Goal: Information Seeking & Learning: Get advice/opinions

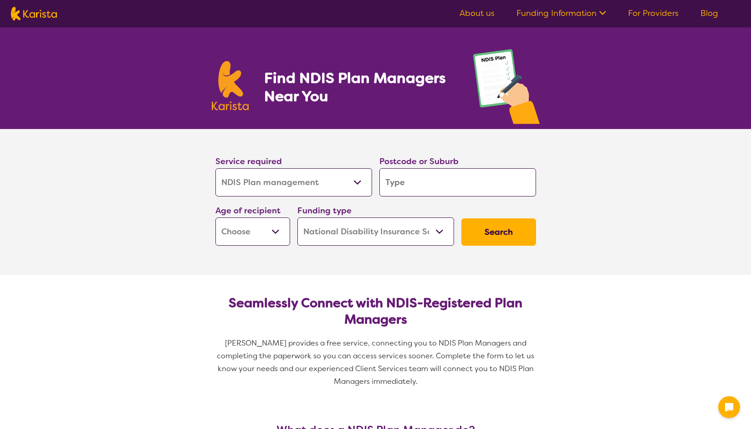
select select "NDIS Plan management"
select select "NDIS"
select select "NDIS Plan management"
select select "NDIS"
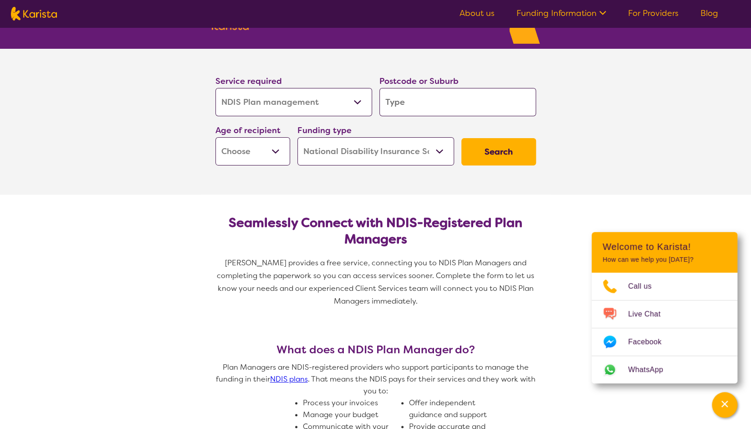
click at [277, 98] on select "Allied Health Assistant Assessment (ADHD or Autism) Behaviour support Counselli…" at bounding box center [293, 102] width 157 height 28
click at [242, 154] on select "Early Childhood - 0 to 9 Child - 10 to 11 Adolescent - 12 to 17 Adult - 18 to 6…" at bounding box center [252, 151] width 75 height 28
select select "EC"
click at [215, 137] on select "Early Childhood - 0 to 9 Child - 10 to 11 Adolescent - 12 to 17 Adult - 18 to 6…" at bounding box center [252, 151] width 75 height 28
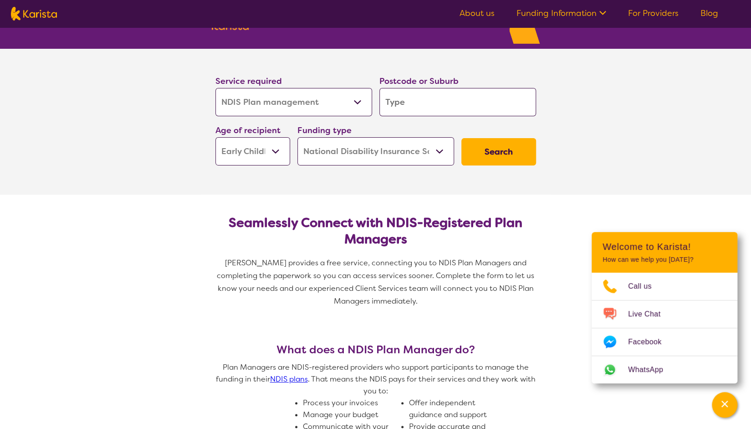
select select "EC"
click at [350, 150] on select "Home Care Package (HCP) National Disability Insurance Scheme (NDIS) I don't know" at bounding box center [375, 151] width 157 height 28
click at [428, 112] on input "search" at bounding box center [457, 102] width 157 height 28
type input "4"
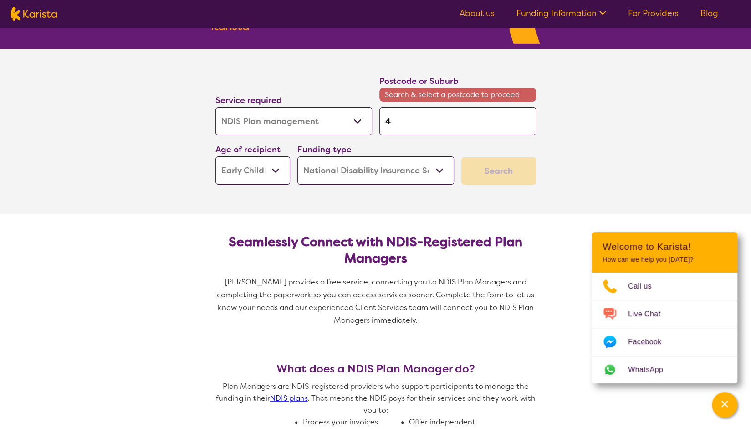
type input "41"
type input "412"
type input "4125"
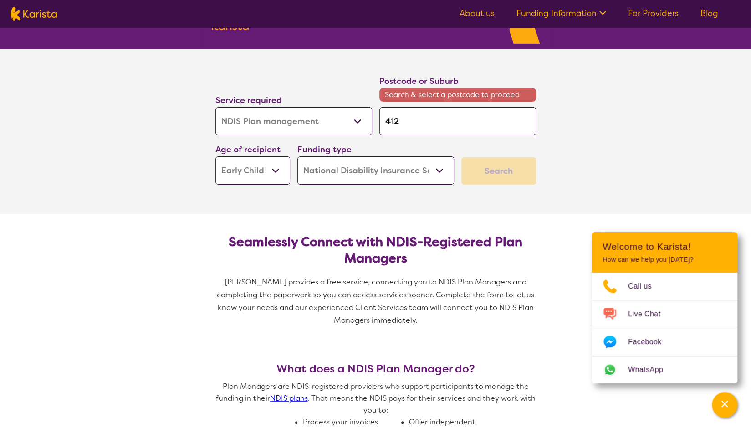
type input "4125"
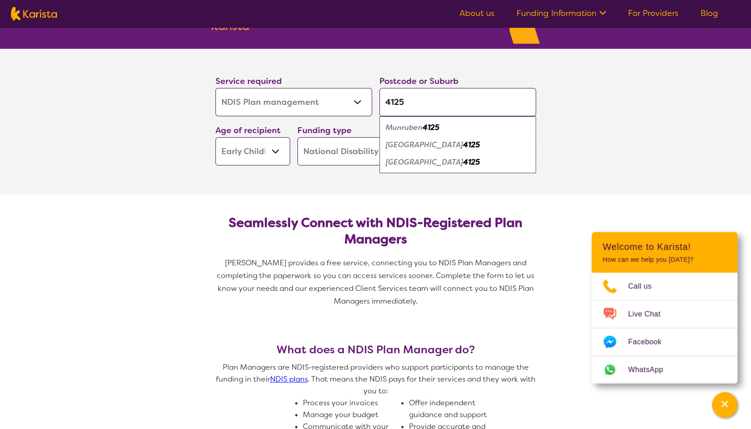
type input "4125"
click at [605, 130] on section "Service required Allied Health Assistant Assessment (ADHD or Autism) Behaviour …" at bounding box center [375, 122] width 751 height 146
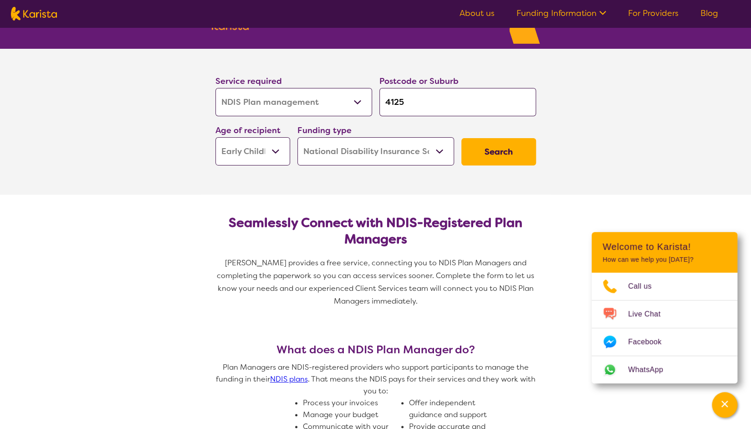
click at [443, 103] on input "4125" at bounding box center [457, 102] width 157 height 28
click at [605, 99] on section "Service required Allied Health Assistant Assessment (ADHD or Autism) Behaviour …" at bounding box center [375, 122] width 751 height 146
click at [507, 145] on button "Search" at bounding box center [498, 151] width 75 height 27
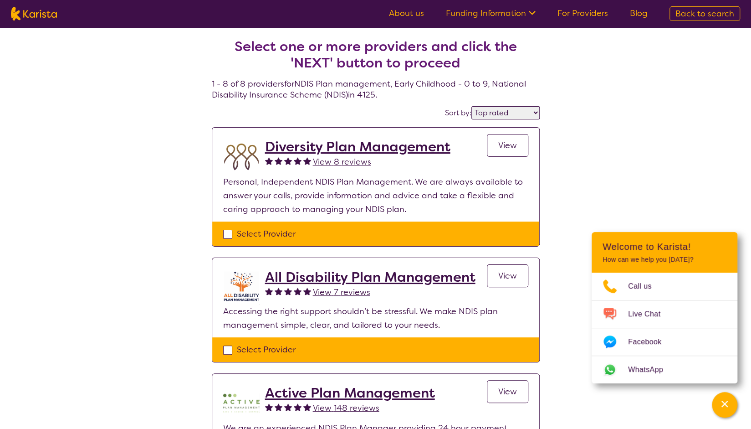
click at [491, 115] on select "Highly reviewed Top rated" at bounding box center [505, 112] width 68 height 13
click at [391, 109] on div "Sort by: Highly reviewed Top rated" at bounding box center [376, 113] width 328 height 14
click at [503, 113] on select "Highly reviewed Top rated" at bounding box center [505, 112] width 68 height 13
select select "highly_reviewed"
click at [472, 106] on select "Highly reviewed Top rated" at bounding box center [505, 112] width 68 height 13
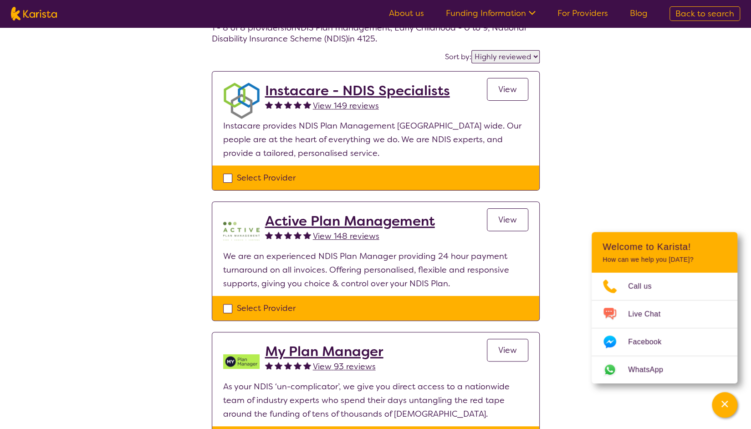
scroll to position [59, 0]
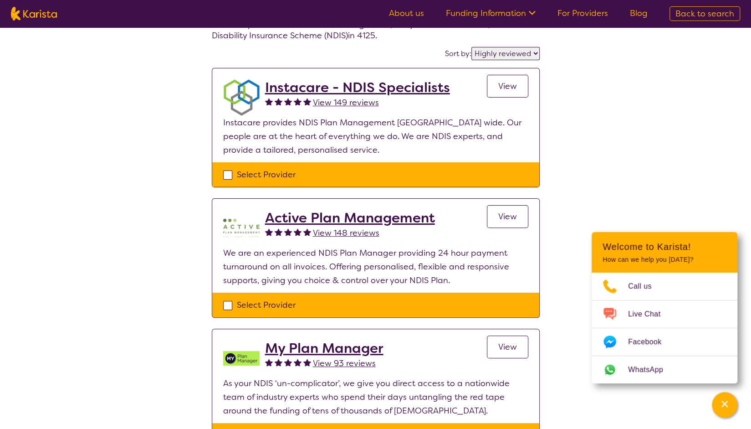
click at [312, 221] on h2 "Active Plan Management" at bounding box center [350, 218] width 170 height 16
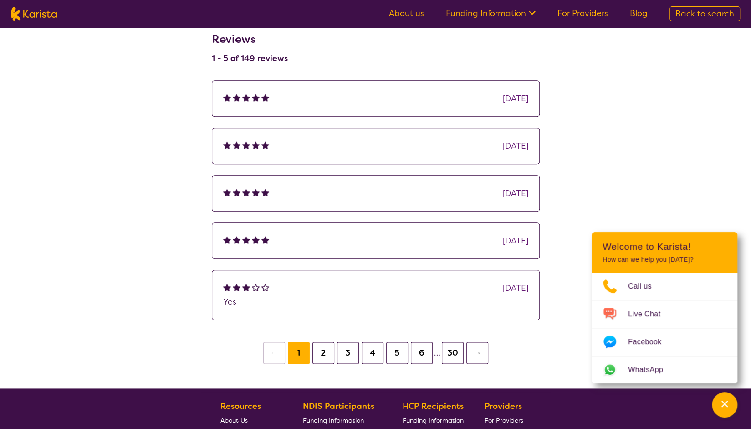
scroll to position [668, 0]
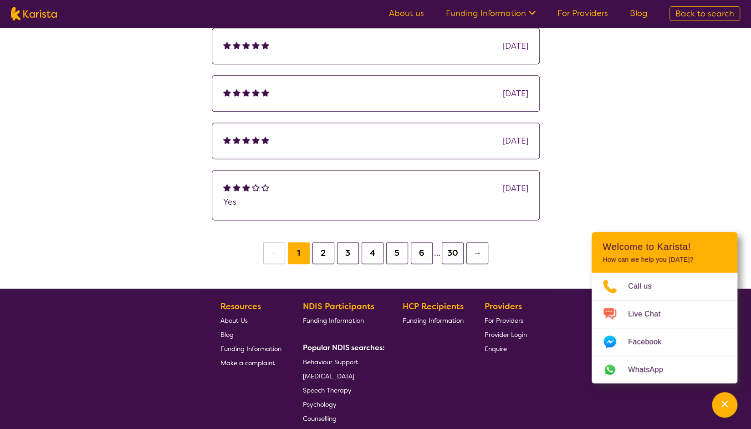
click at [455, 250] on button "30" at bounding box center [453, 253] width 22 height 22
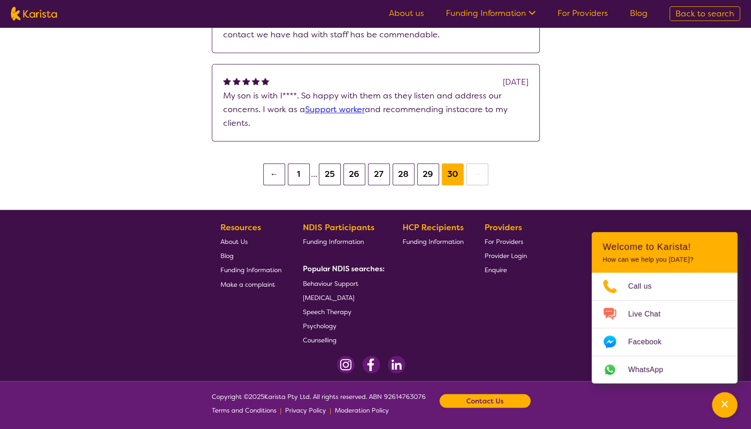
scroll to position [845, 0]
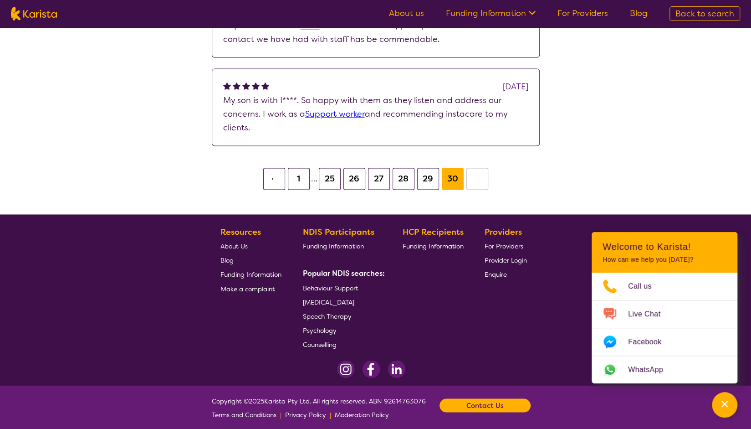
click at [300, 173] on button "1" at bounding box center [299, 179] width 22 height 22
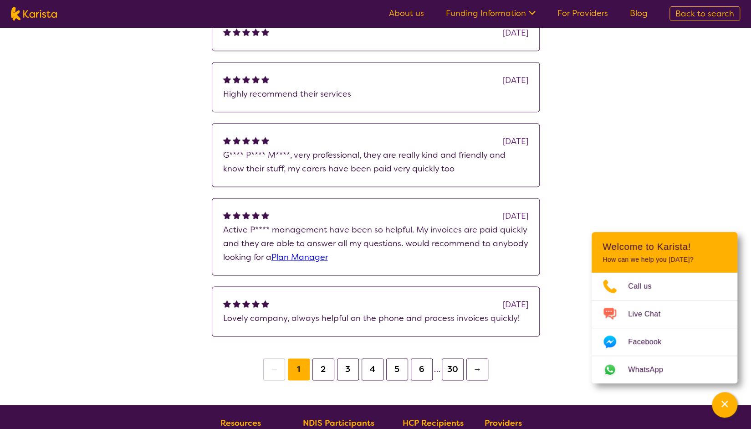
scroll to position [718, 0]
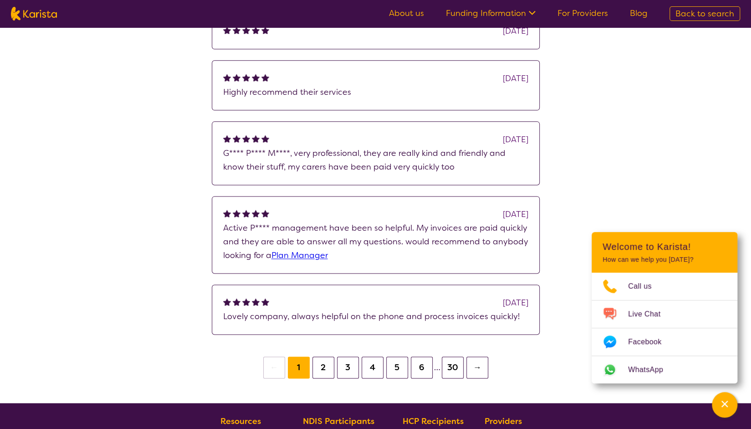
click at [319, 366] on button "2" at bounding box center [323, 367] width 22 height 22
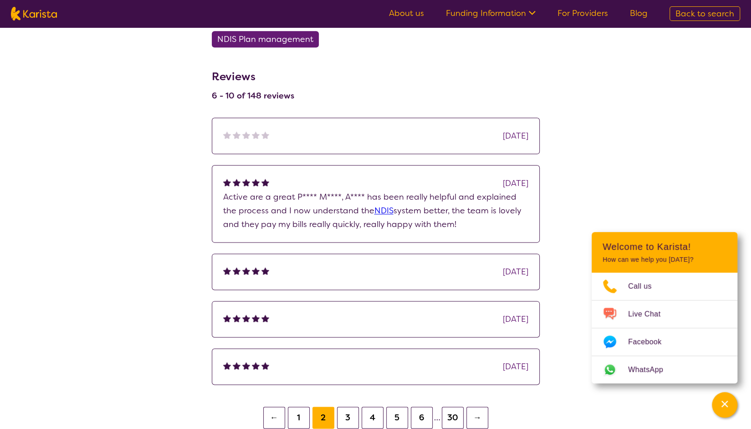
scroll to position [673, 0]
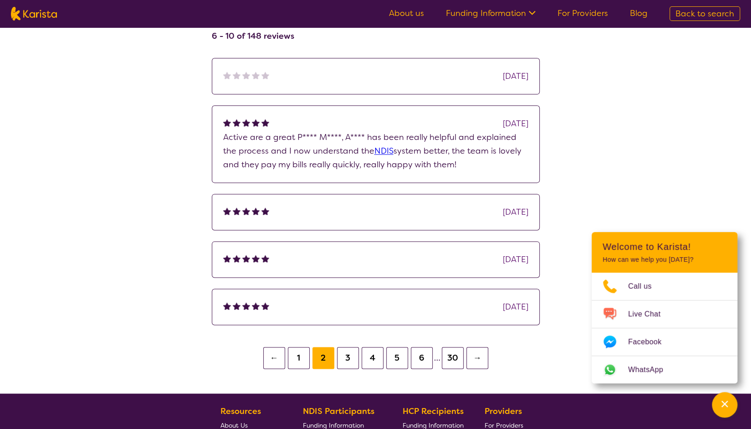
click at [346, 358] on button "3" at bounding box center [348, 358] width 22 height 22
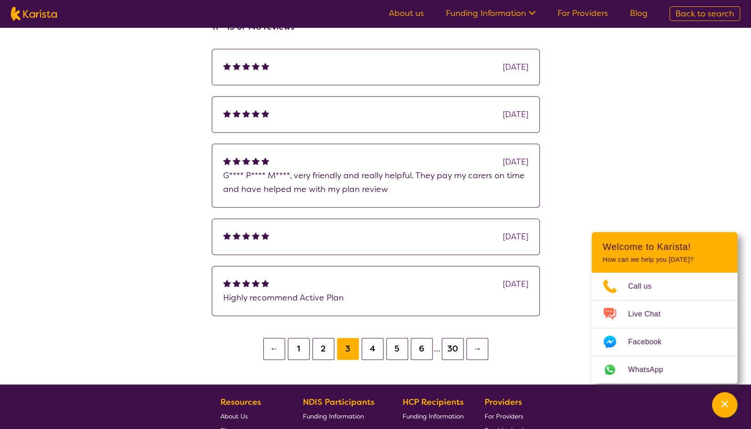
scroll to position [681, 0]
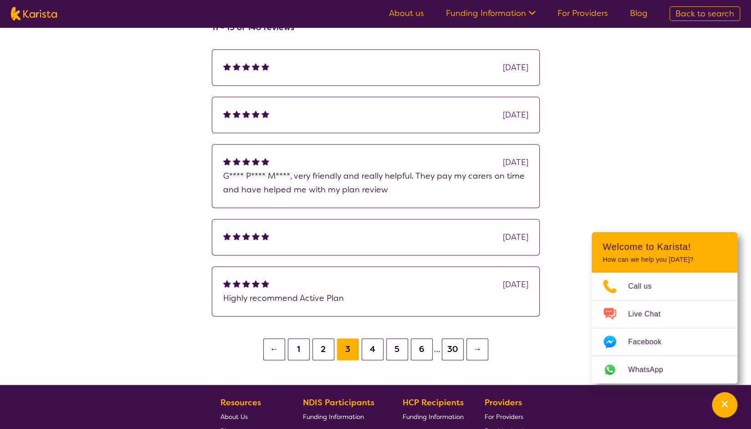
click at [461, 348] on button "30" at bounding box center [453, 349] width 22 height 22
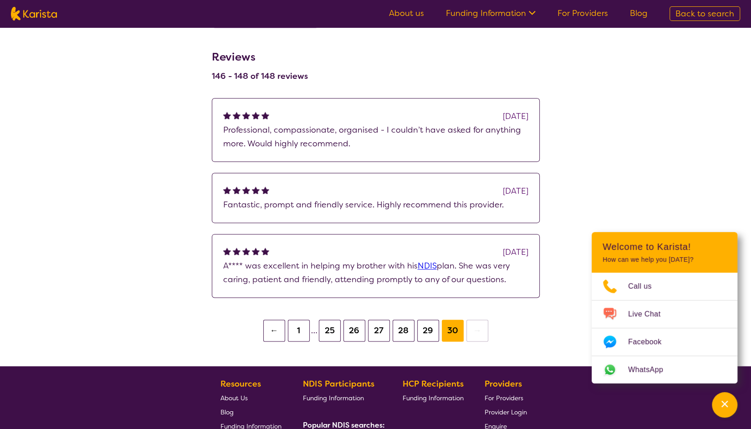
scroll to position [631, 0]
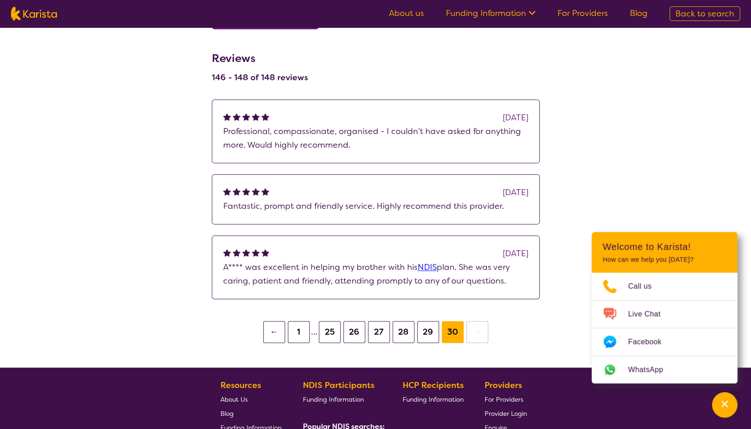
click at [301, 330] on button "1" at bounding box center [299, 332] width 22 height 22
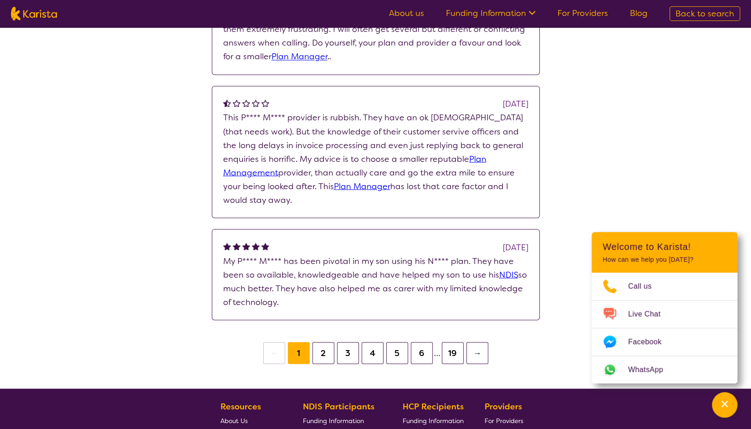
scroll to position [1006, 0]
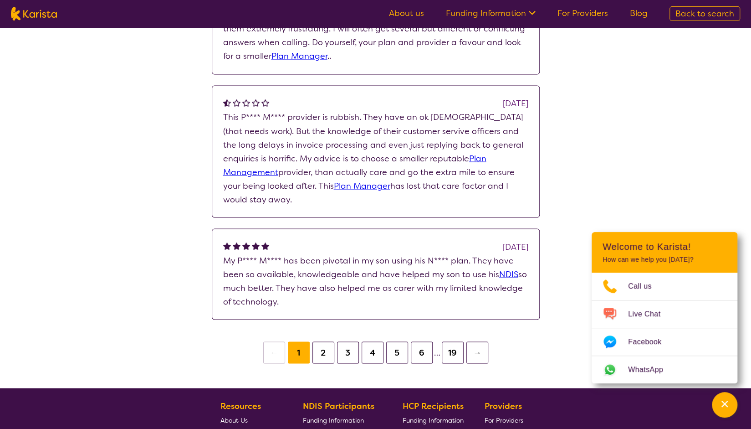
click at [328, 341] on button "2" at bounding box center [323, 352] width 22 height 22
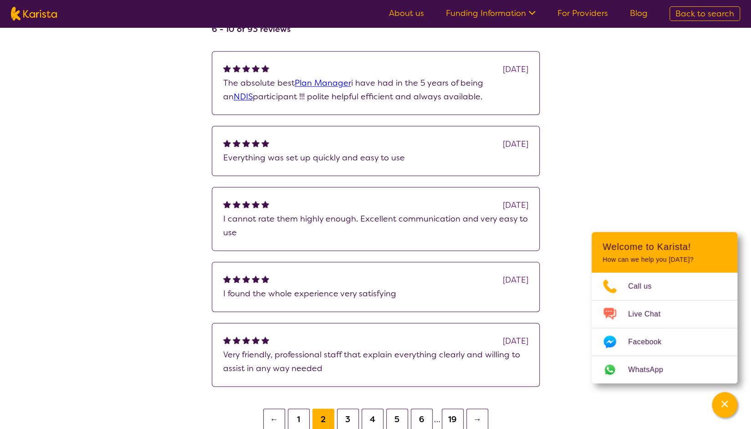
scroll to position [630, 0]
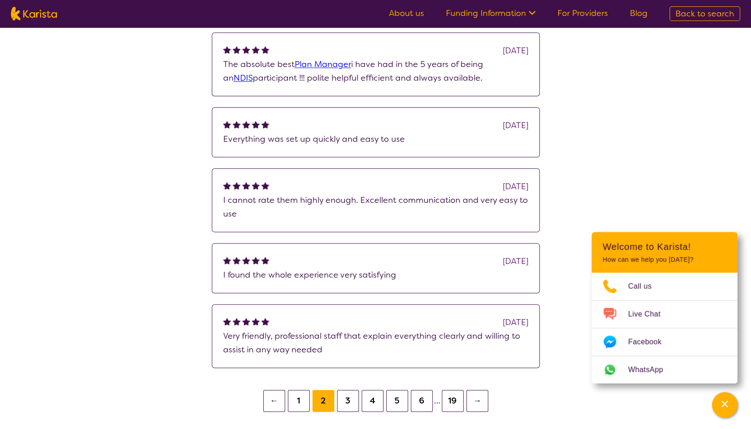
click at [349, 396] on button "3" at bounding box center [348, 400] width 22 height 22
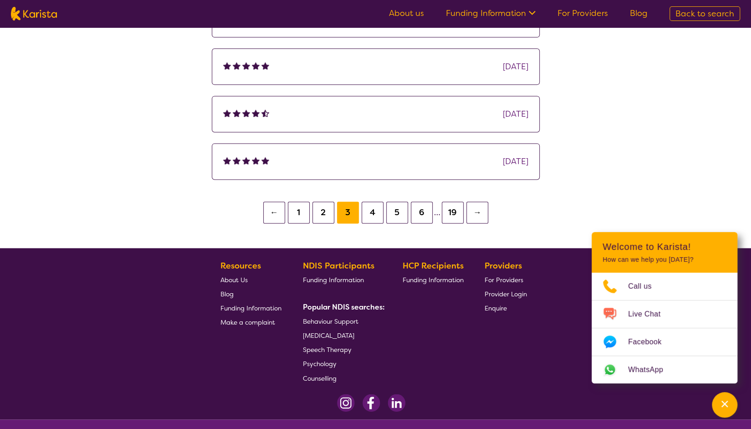
scroll to position [750, 0]
click at [303, 210] on button "1" at bounding box center [299, 212] width 22 height 22
